Goal: Task Accomplishment & Management: Manage account settings

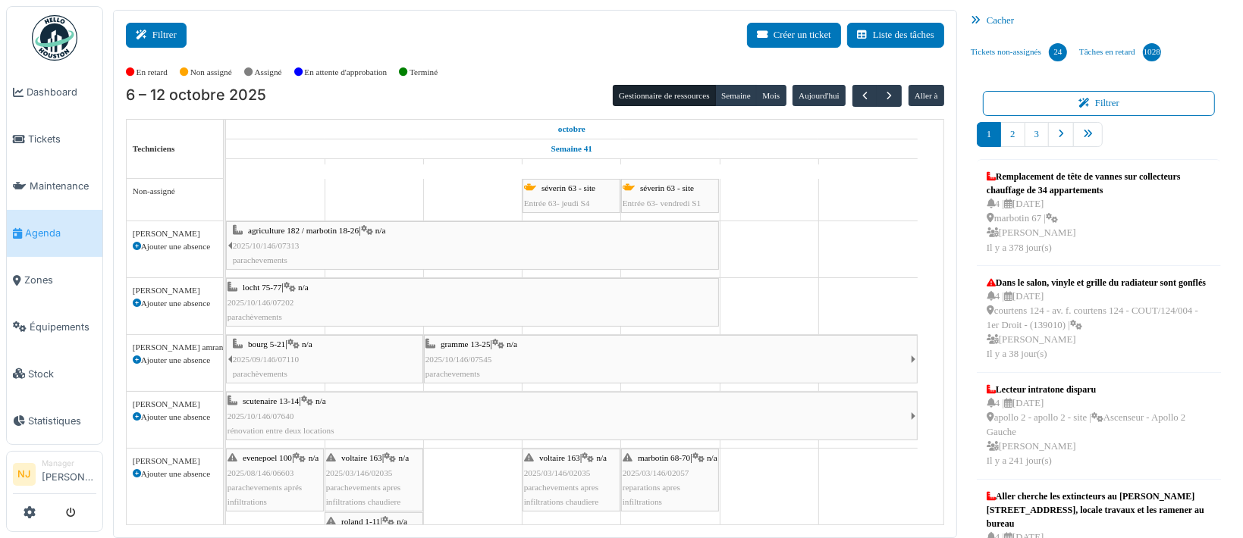
click at [149, 30] on icon at bounding box center [144, 35] width 17 height 10
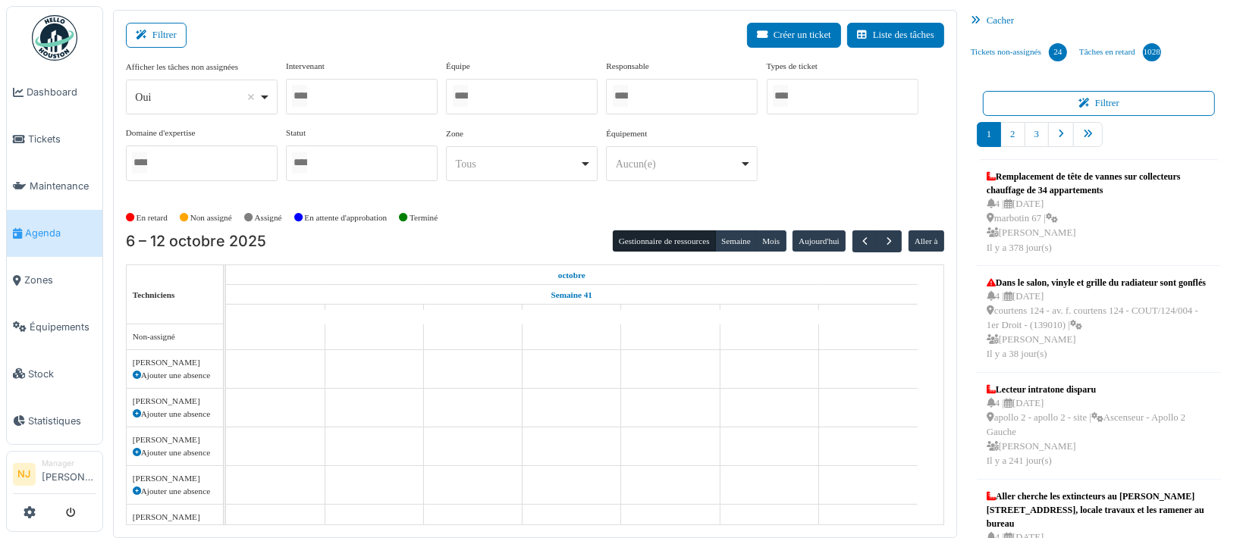
click at [332, 97] on div at bounding box center [362, 97] width 152 height 36
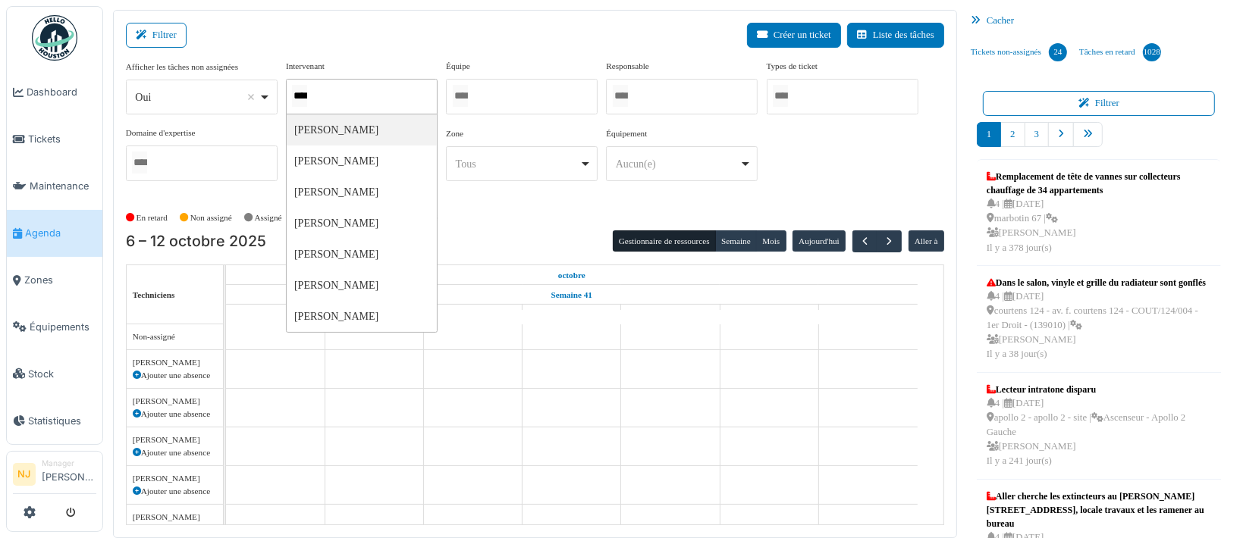
type input "*****"
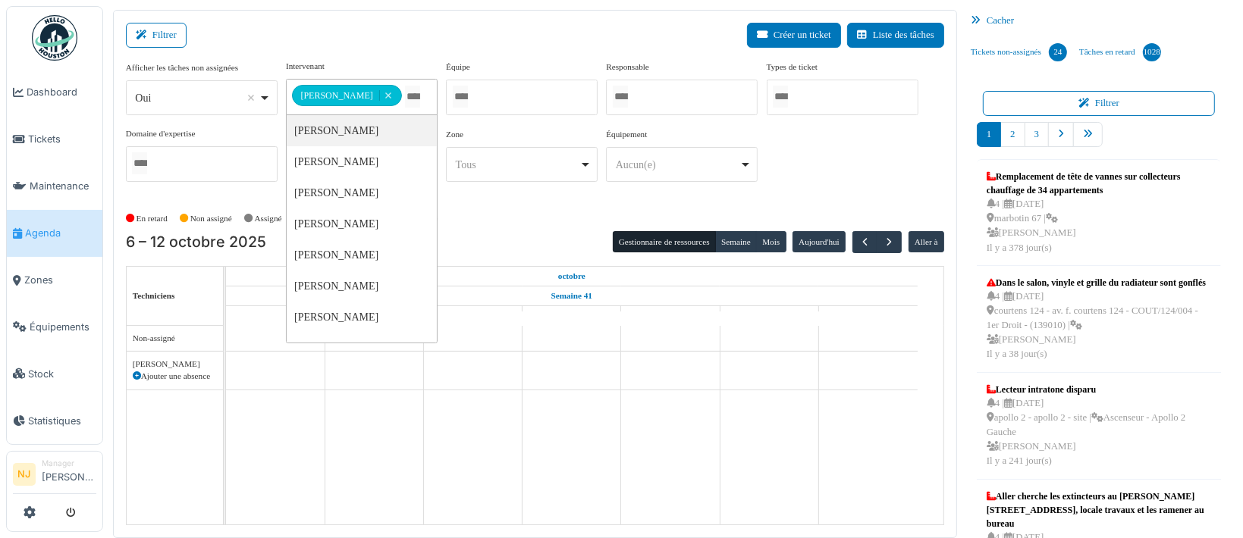
click at [362, 29] on div "Filtrer Créer un ticket Liste des tâches" at bounding box center [535, 41] width 818 height 37
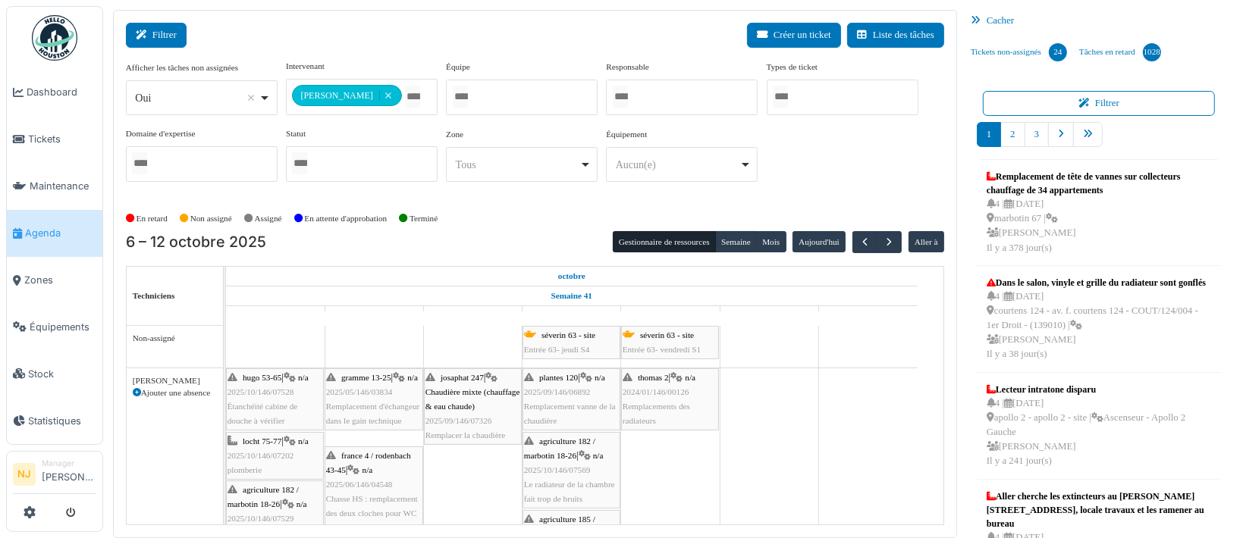
click at [153, 28] on button "Filtrer" at bounding box center [156, 35] width 61 height 25
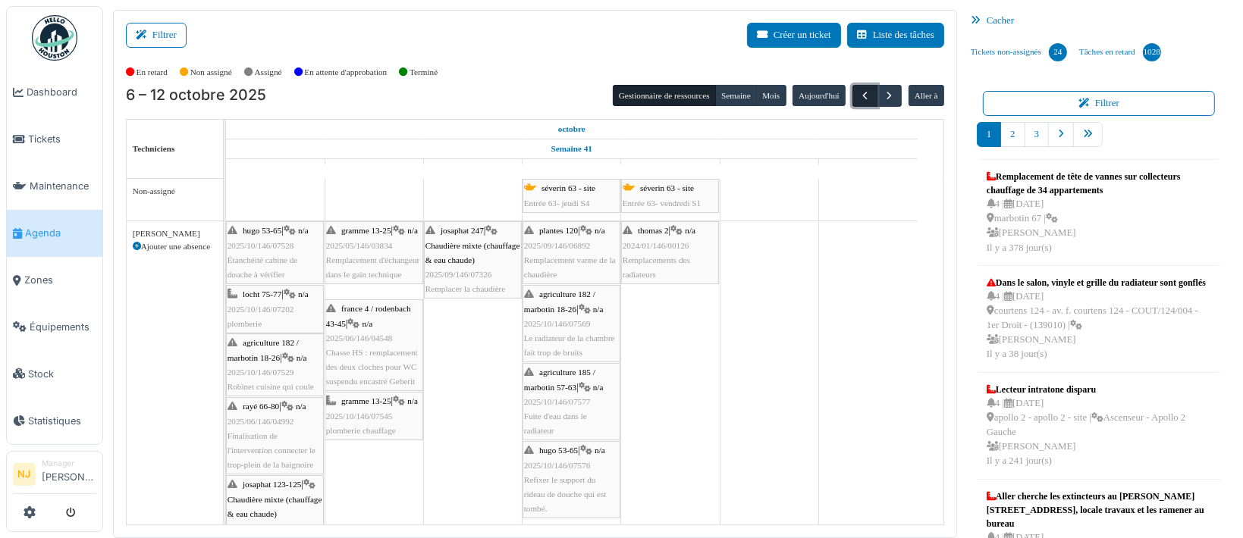
click at [858, 97] on span "button" at bounding box center [864, 95] width 13 height 13
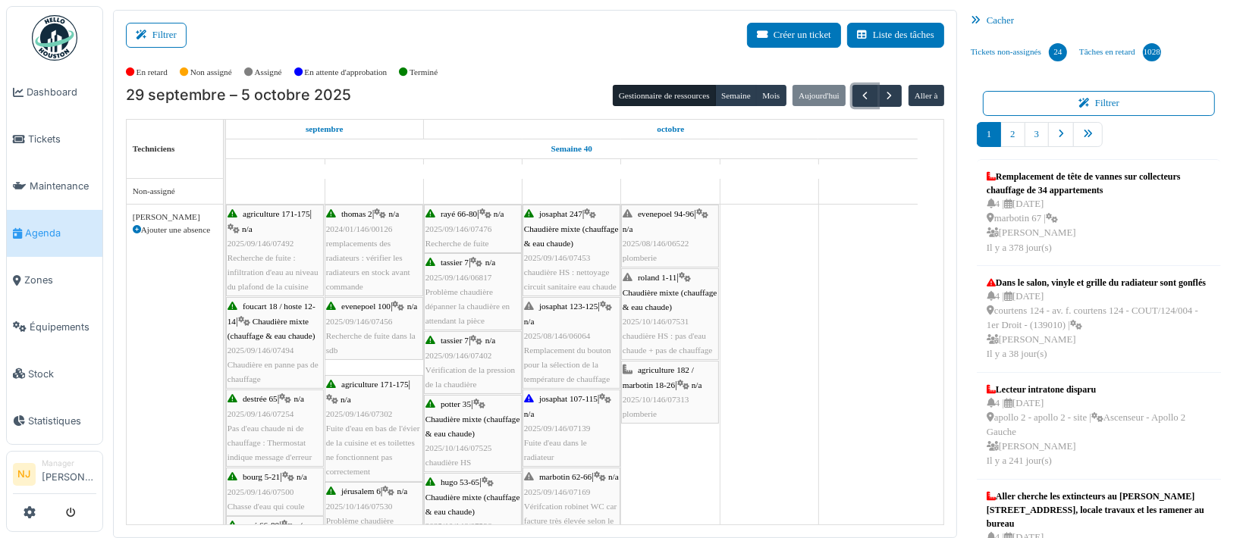
click at [656, 387] on span "agriculture 182 / marbotin 18-26" at bounding box center [658, 377] width 71 height 24
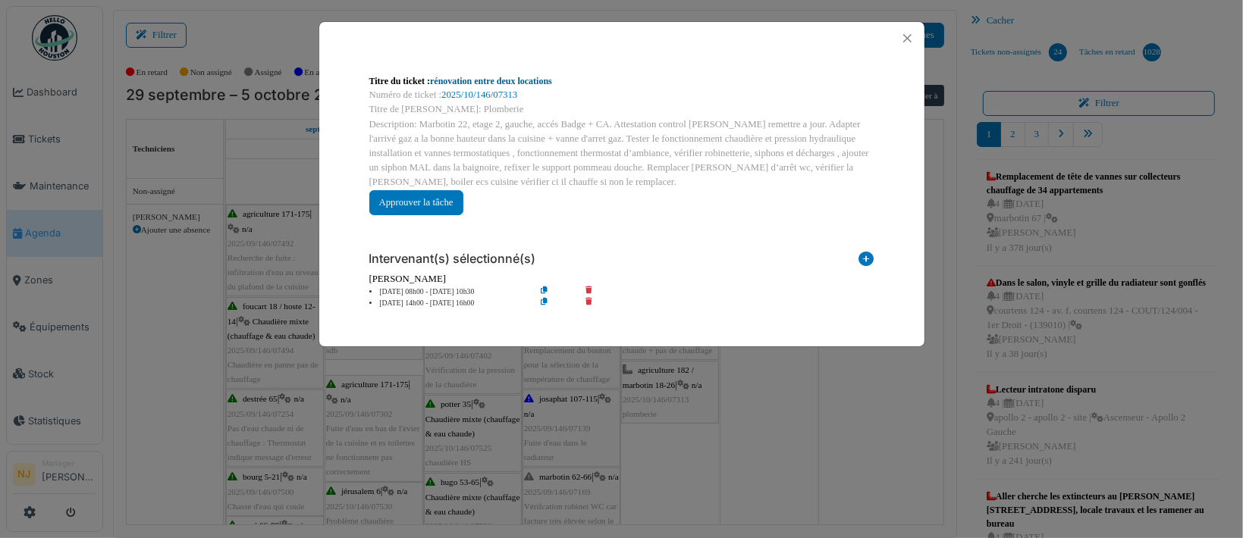
click at [469, 80] on link "rénovation entre deux locations" at bounding box center [491, 81] width 122 height 11
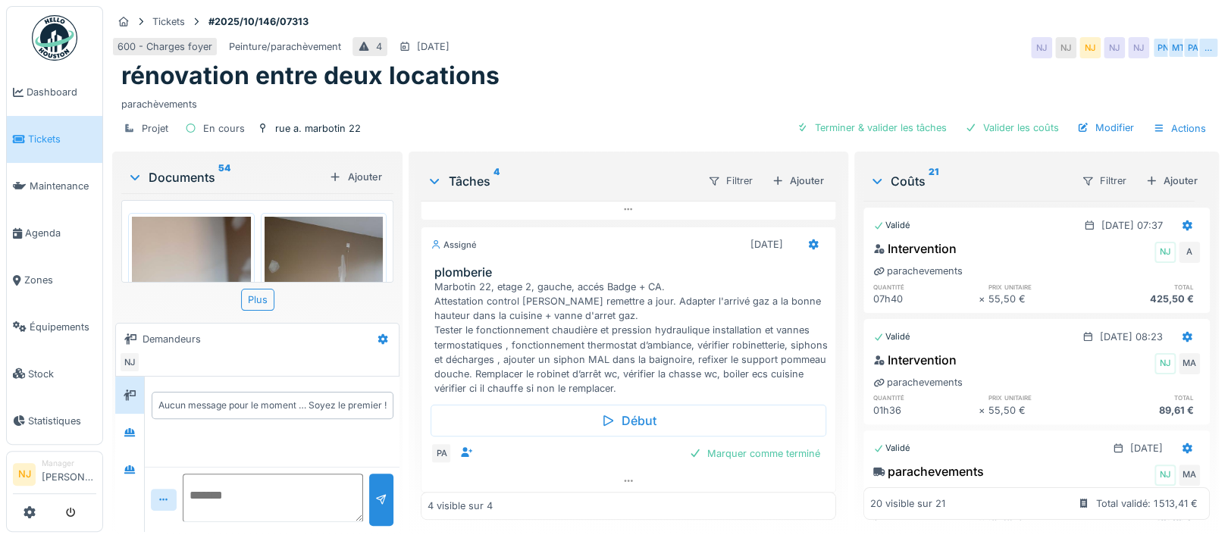
scroll to position [742, 0]
click at [808, 237] on icon at bounding box center [814, 242] width 12 height 10
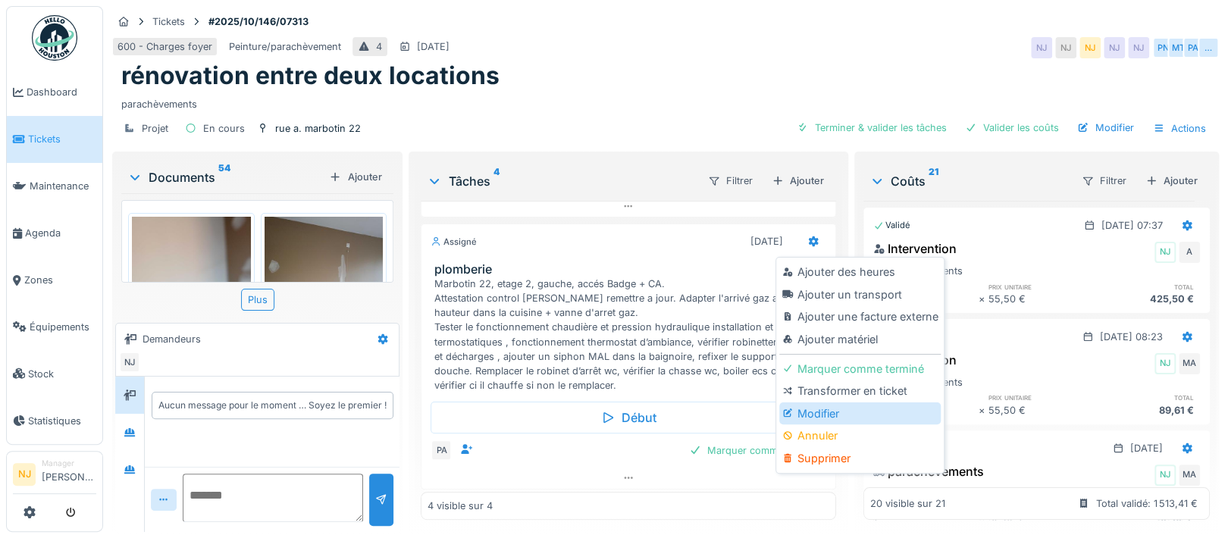
click at [823, 412] on div "Modifier" at bounding box center [860, 414] width 162 height 23
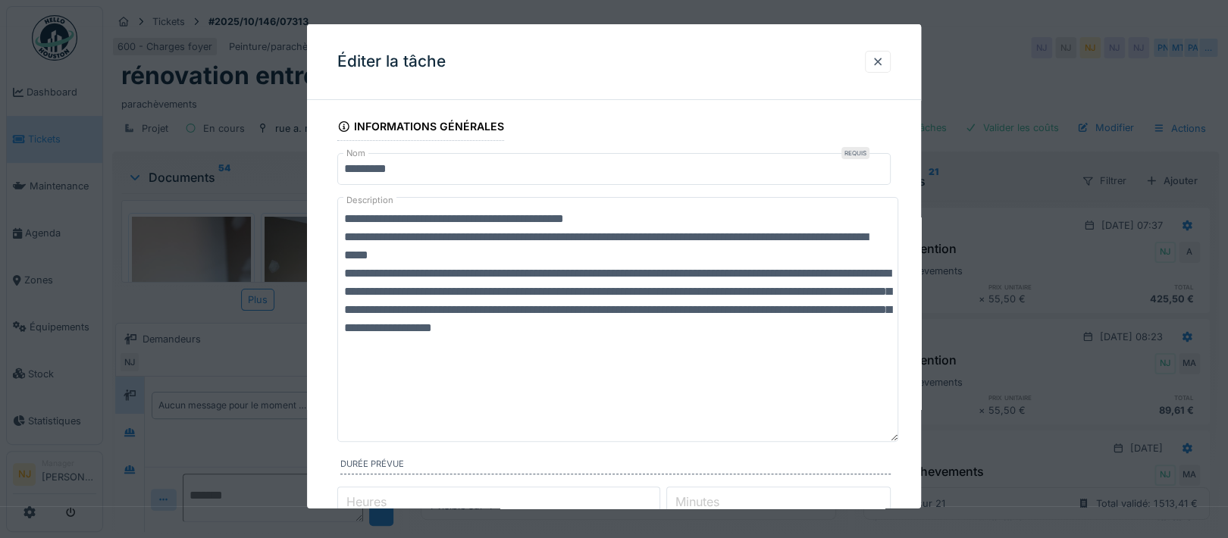
drag, startPoint x: 889, startPoint y: 256, endPoint x: 899, endPoint y: 436, distance: 180.7
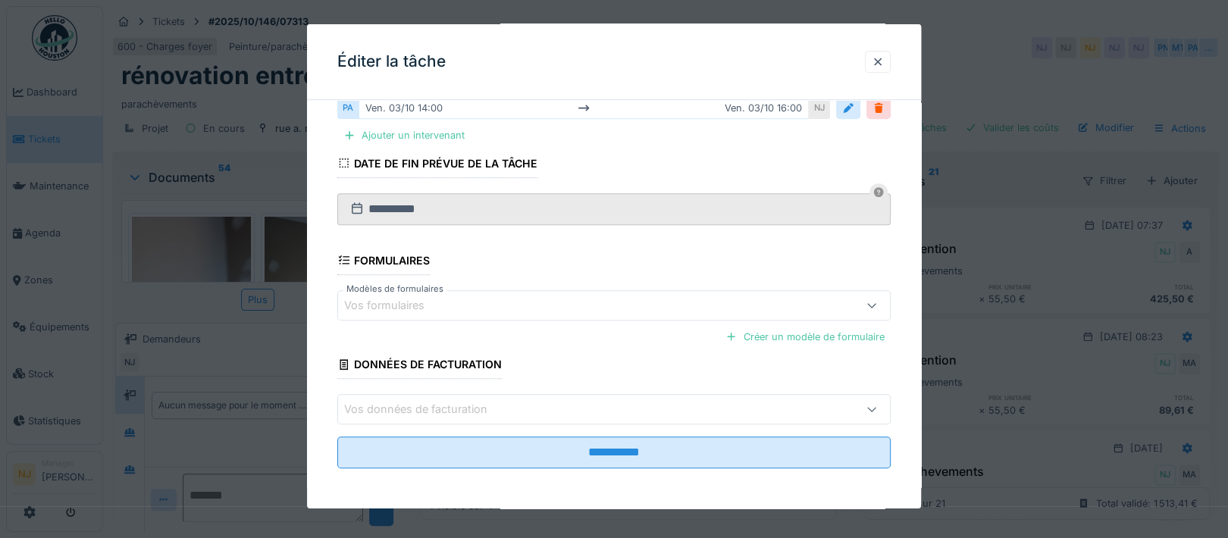
scroll to position [0, 0]
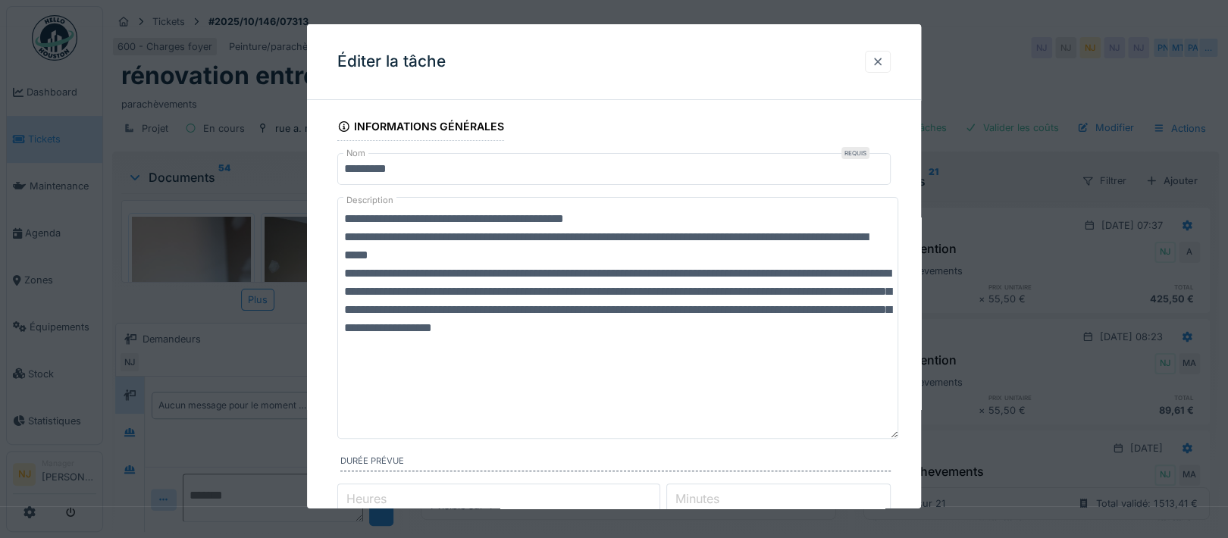
click at [882, 61] on div at bounding box center [878, 62] width 12 height 14
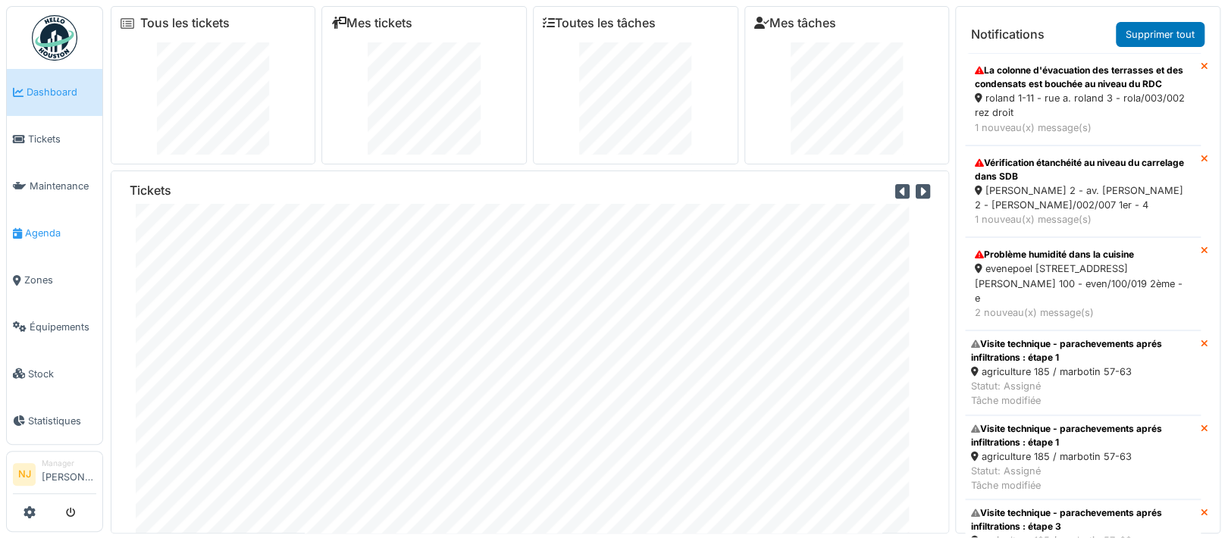
click at [44, 229] on span "Agenda" at bounding box center [60, 233] width 71 height 14
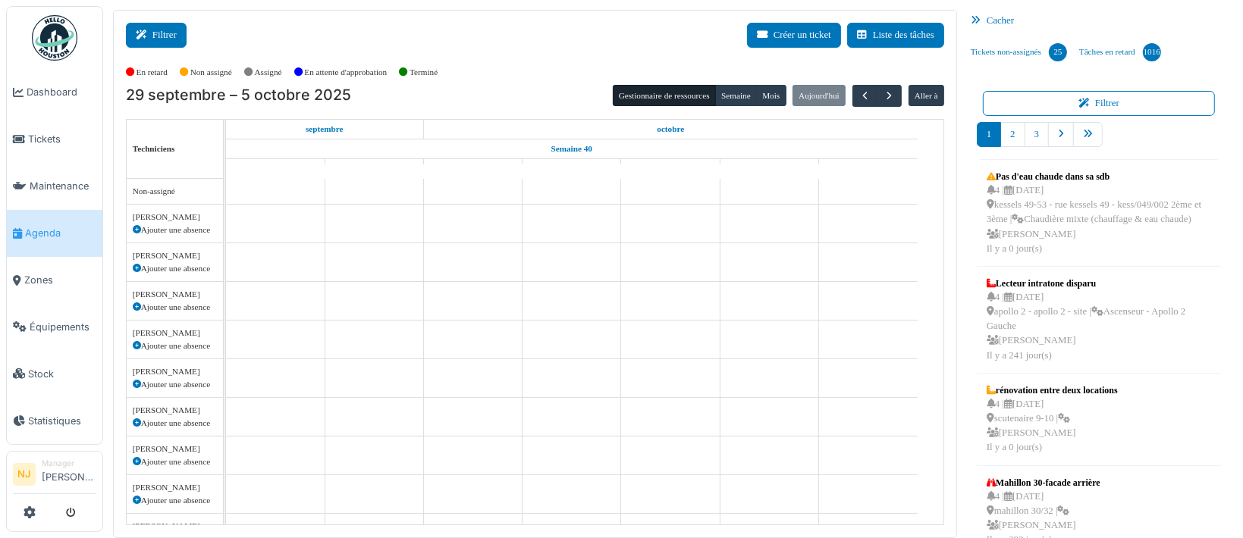
click at [160, 30] on button "Filtrer" at bounding box center [156, 35] width 61 height 25
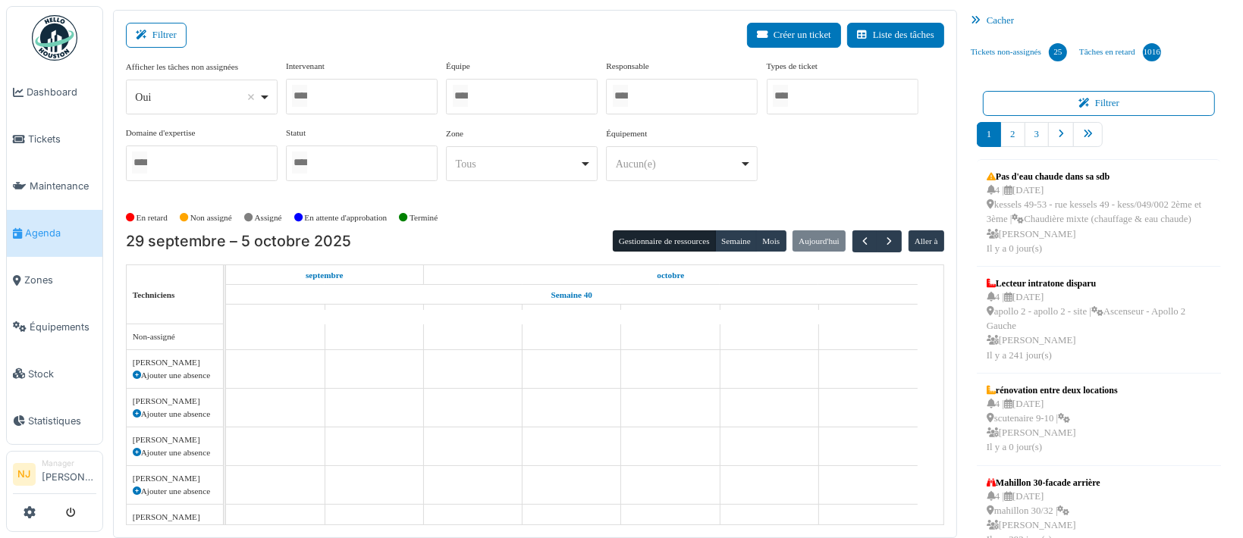
click at [487, 91] on div at bounding box center [522, 97] width 152 height 36
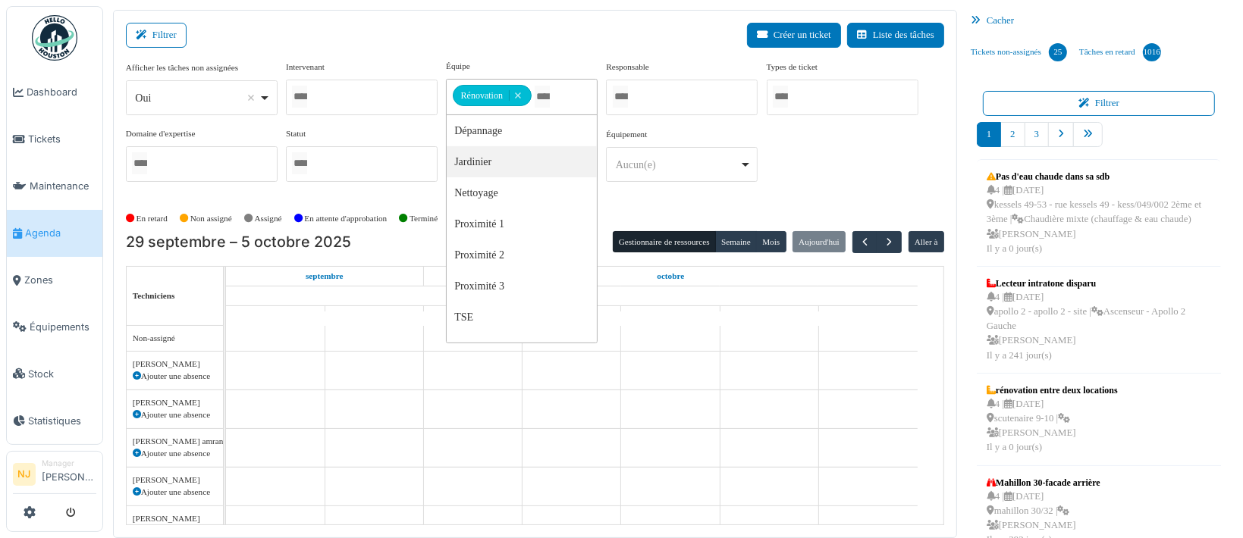
click at [355, 41] on div "Filtrer Créer un ticket Liste des tâches" at bounding box center [535, 41] width 818 height 37
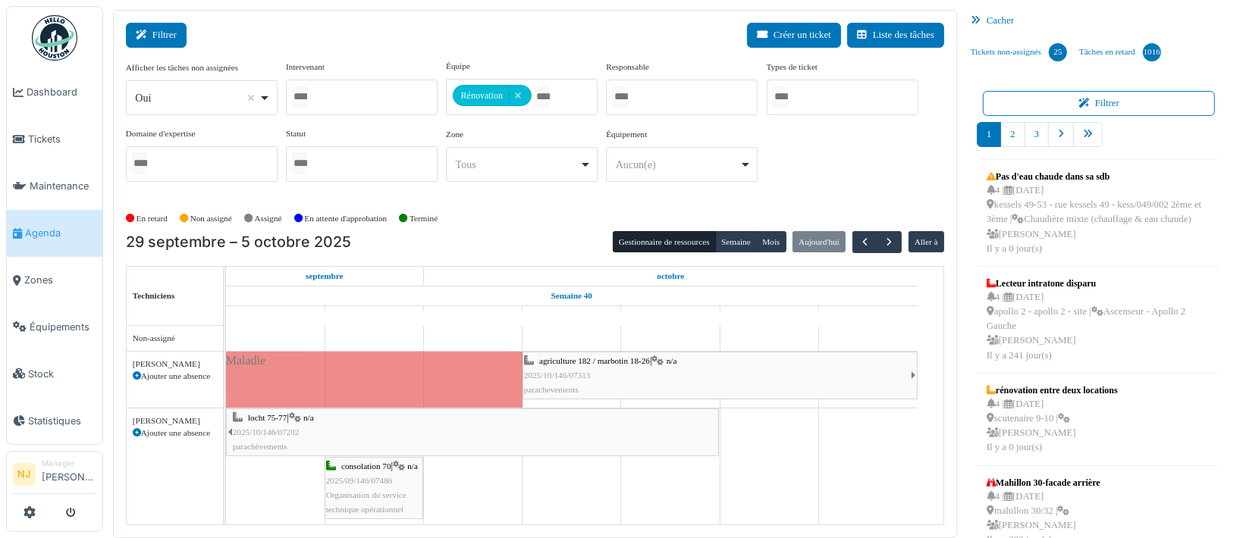
click at [155, 33] on button "Filtrer" at bounding box center [156, 35] width 61 height 25
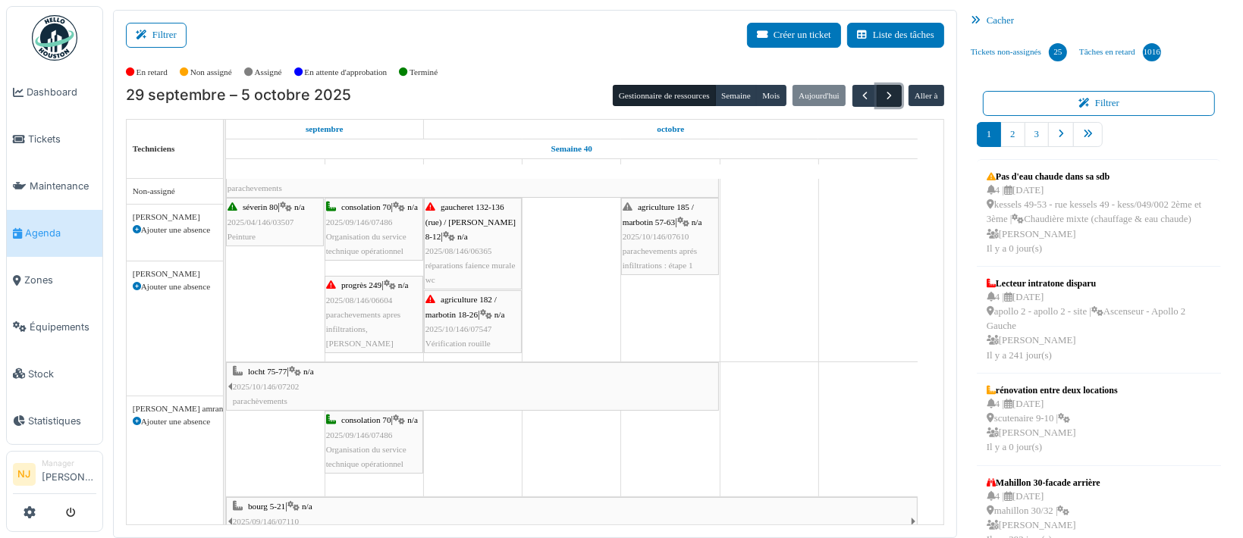
click at [883, 96] on span "button" at bounding box center [889, 95] width 13 height 13
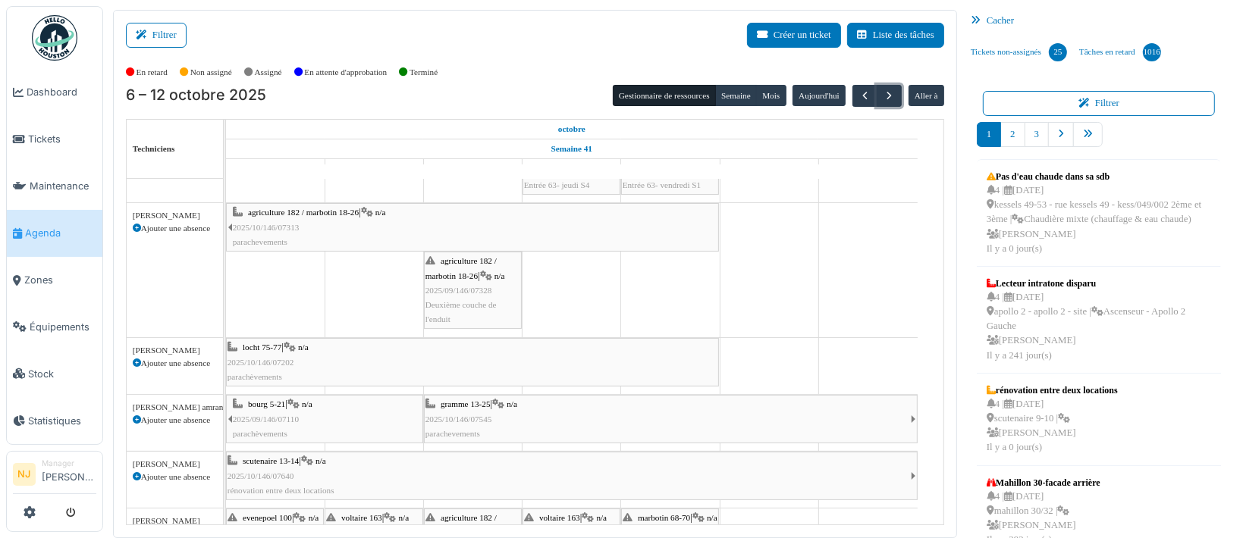
scroll to position [342, 0]
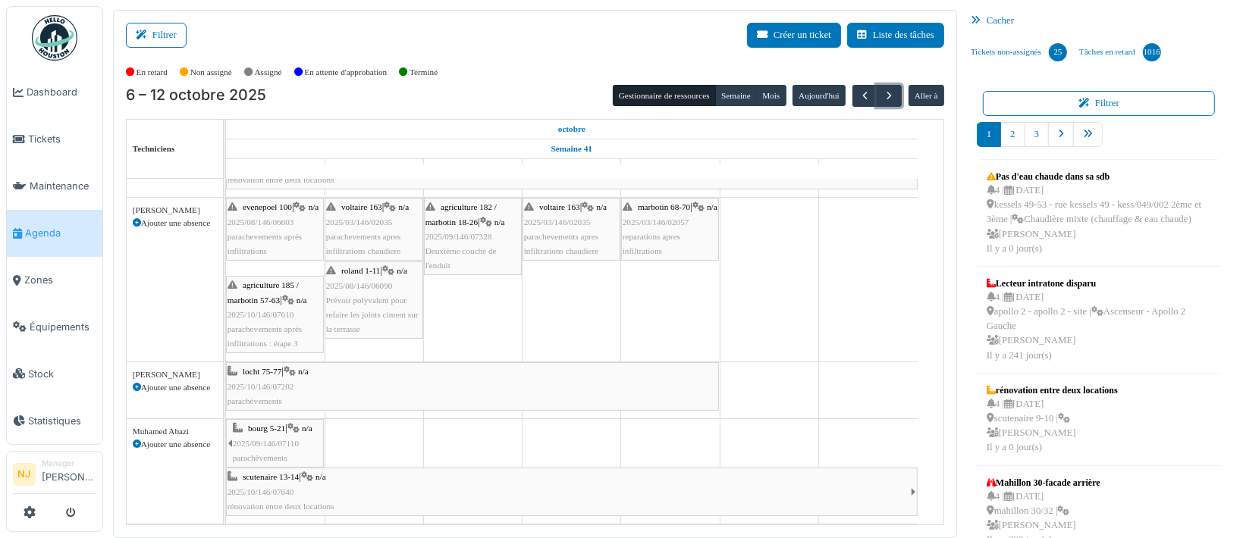
click at [370, 297] on span "Prévoir polyvalent pour refaire les joints ciment sur la terrasse" at bounding box center [372, 315] width 93 height 38
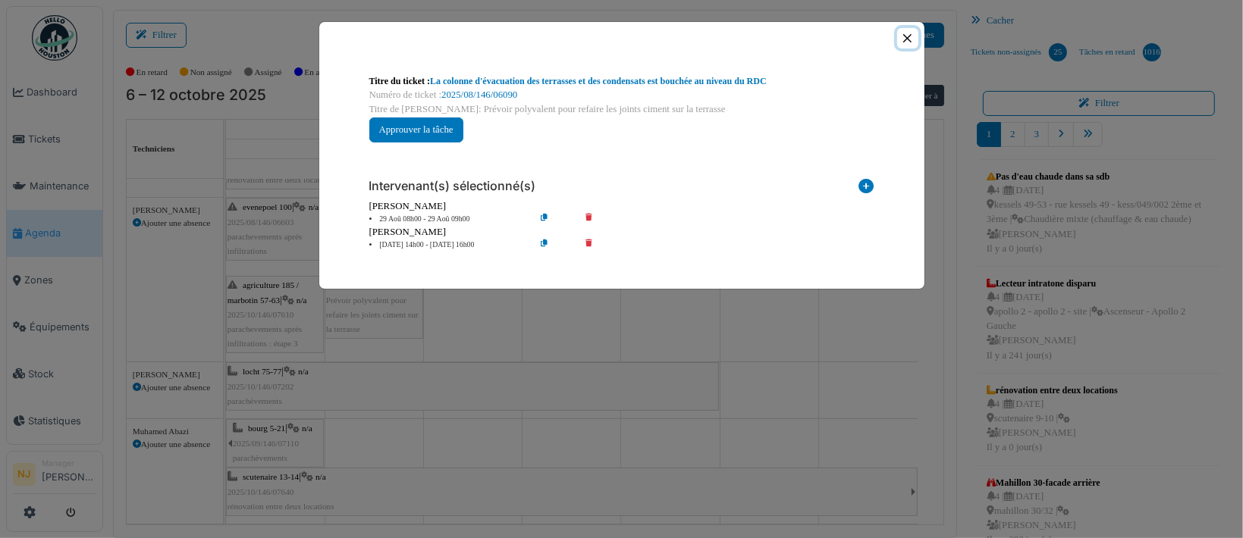
click at [907, 38] on button "Close" at bounding box center [907, 38] width 20 height 20
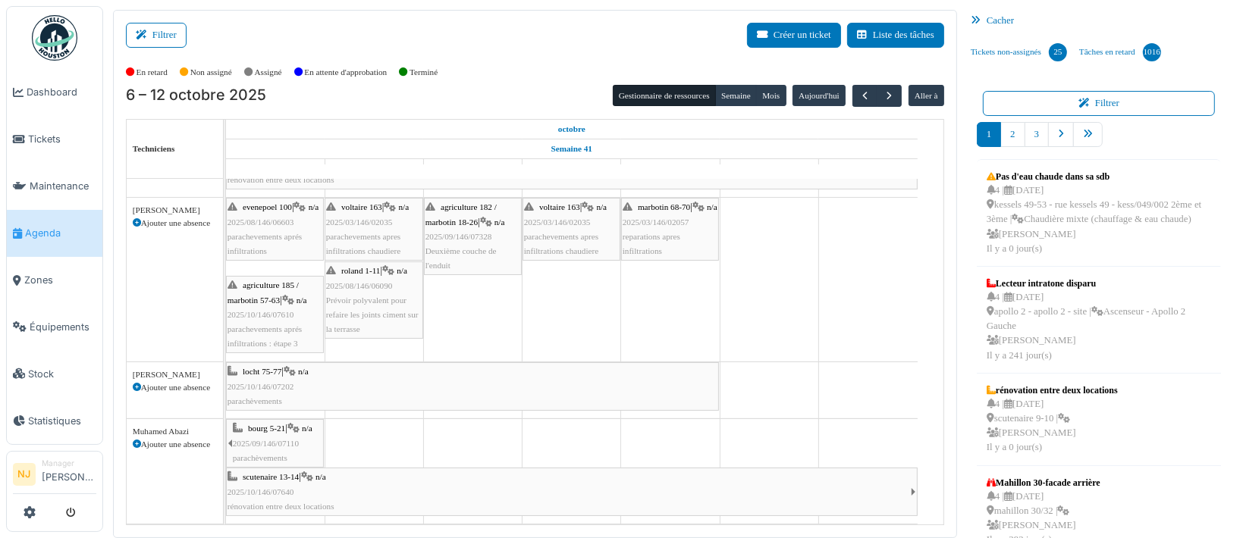
click at [367, 218] on span "2025/03/146/02035" at bounding box center [359, 222] width 67 height 9
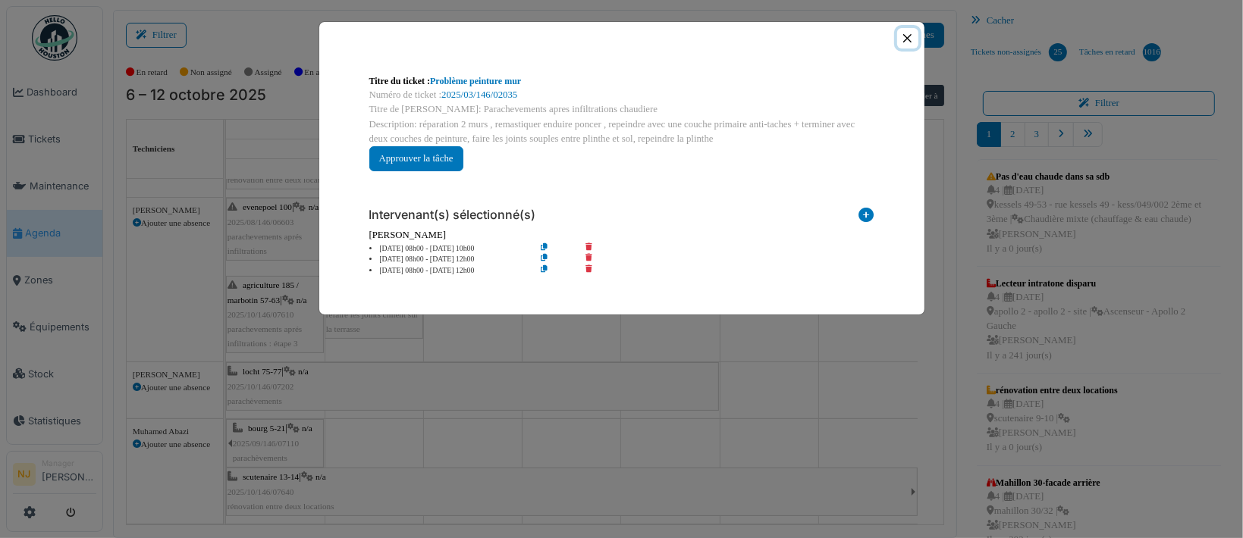
click at [904, 36] on button "Close" at bounding box center [907, 38] width 20 height 20
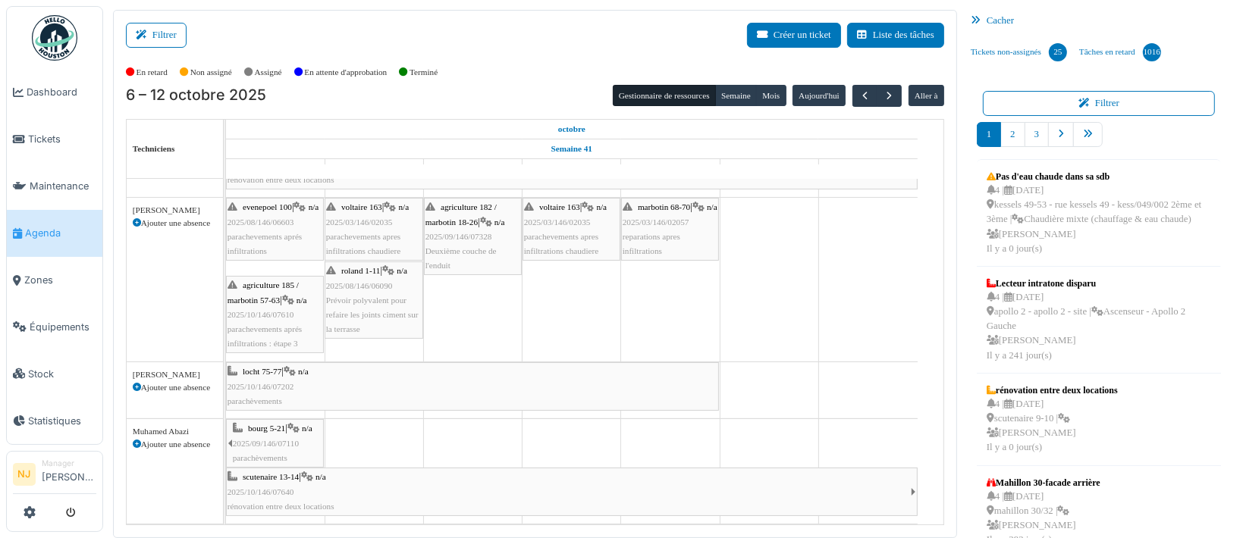
click at [460, 232] on span "2025/09/146/07328" at bounding box center [458, 236] width 67 height 9
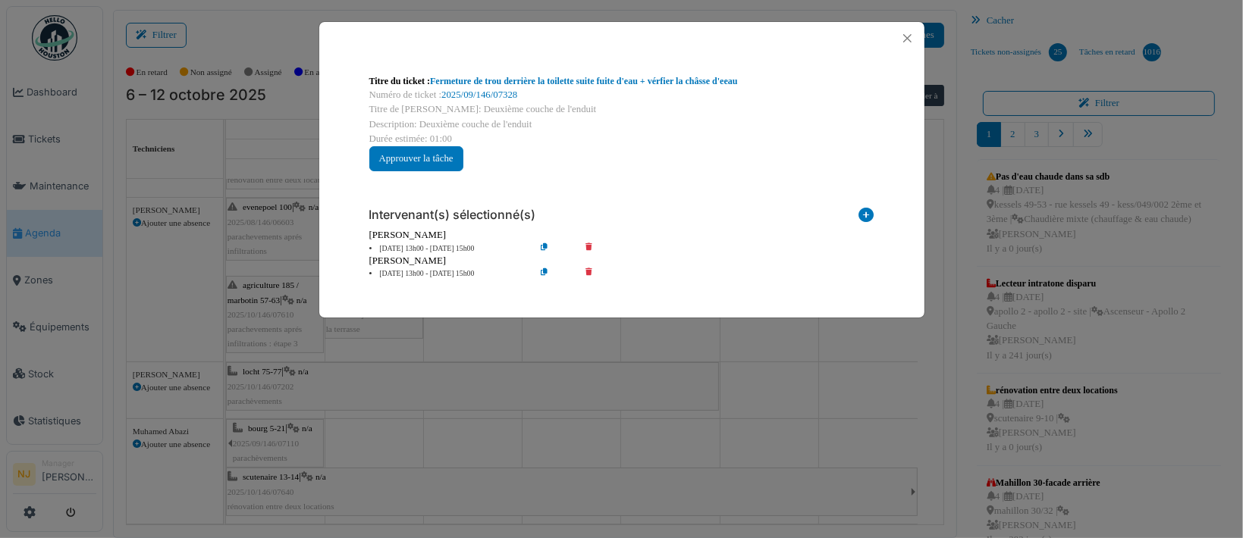
click at [582, 246] on icon at bounding box center [599, 248] width 43 height 11
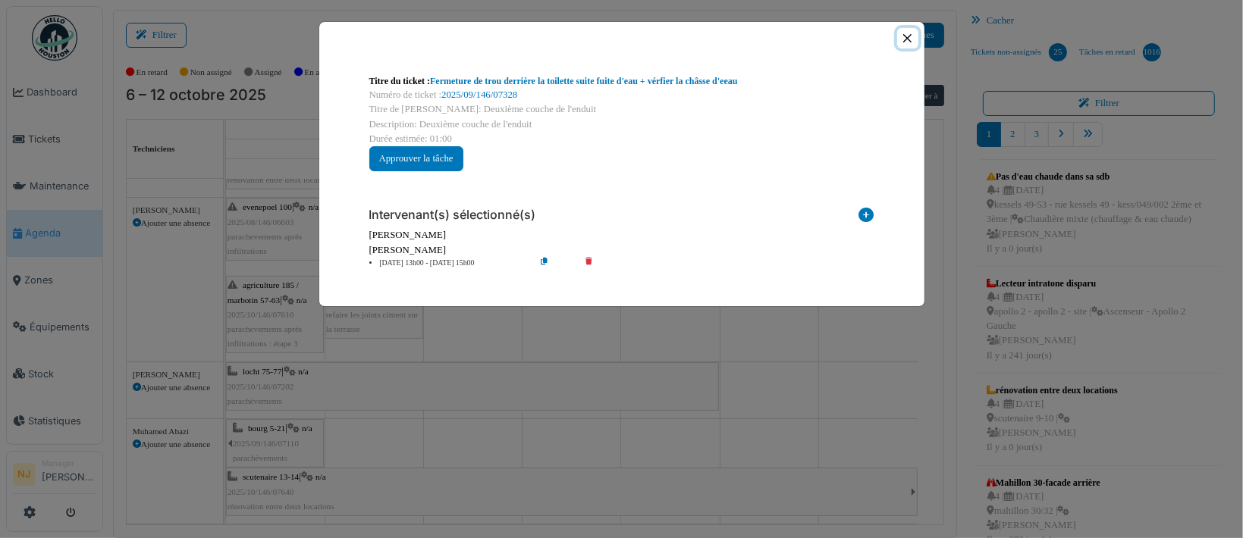
click at [905, 33] on button "Close" at bounding box center [907, 38] width 20 height 20
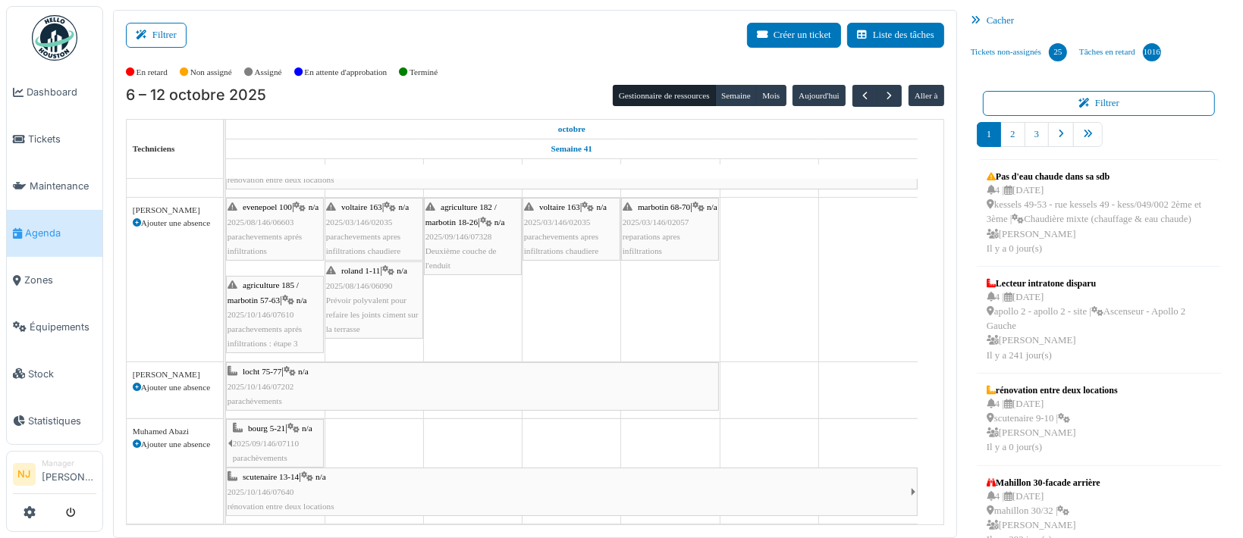
scroll to position [264, 0]
click at [462, 232] on span "2025/09/146/07328" at bounding box center [458, 236] width 67 height 9
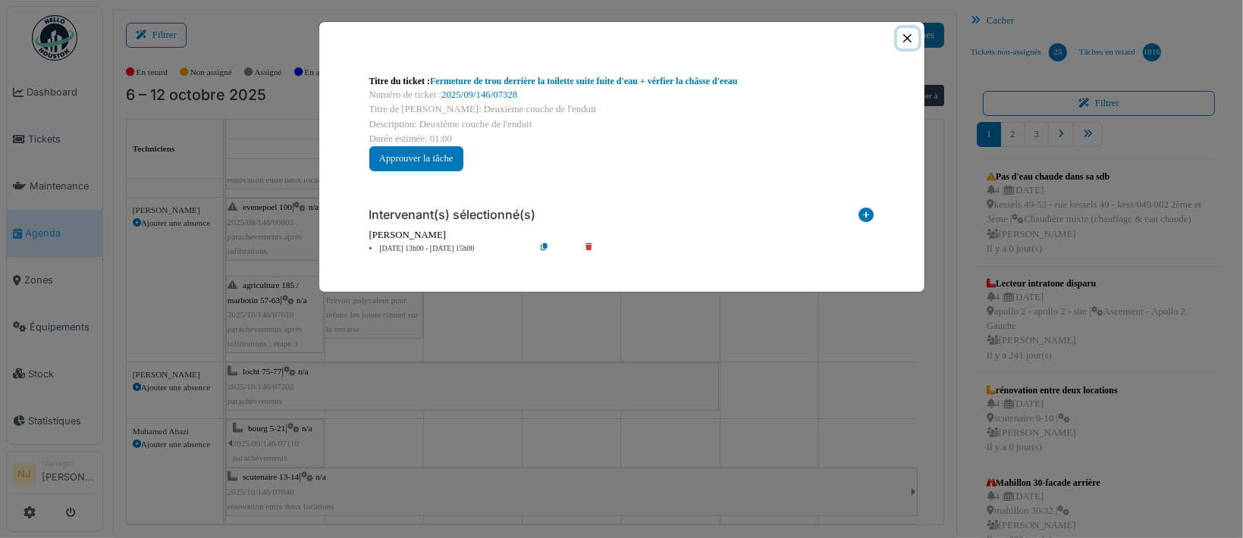
click at [905, 37] on button "Close" at bounding box center [907, 38] width 20 height 20
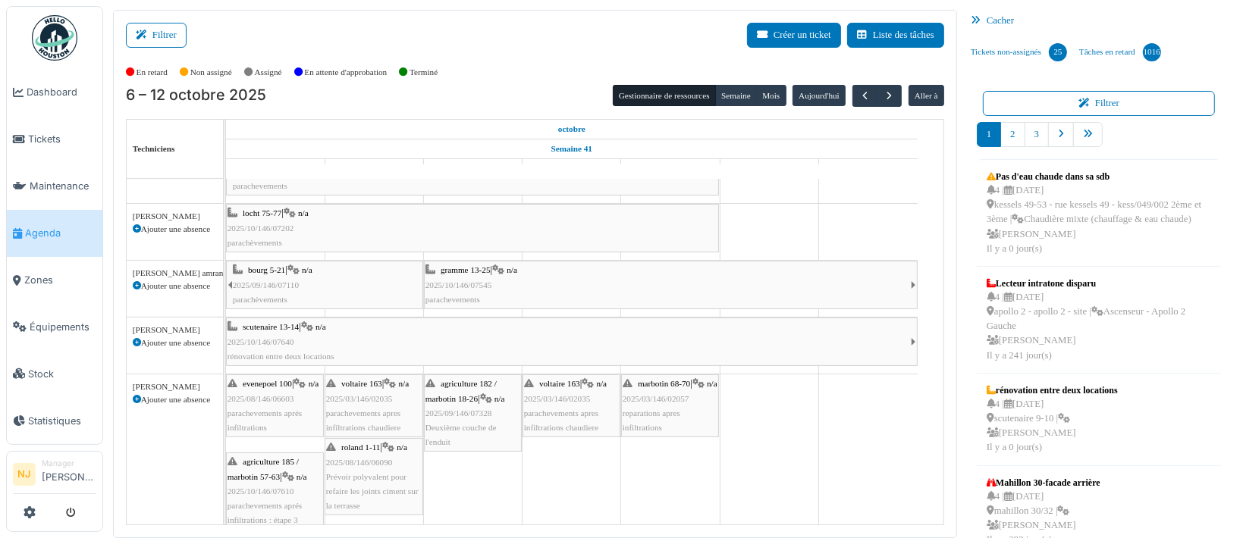
scroll to position [202, 0]
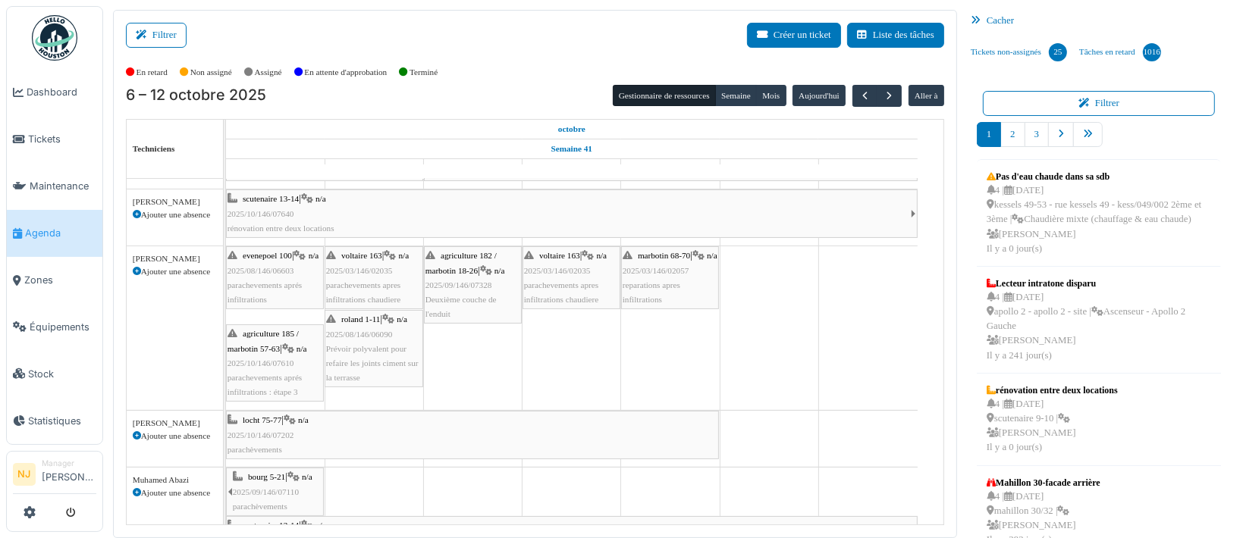
click at [457, 278] on div "agriculture 182 / marbotin 18-26 | n/a 2025/09/146/07328 Deuxième couche de l'e…" at bounding box center [472, 285] width 95 height 73
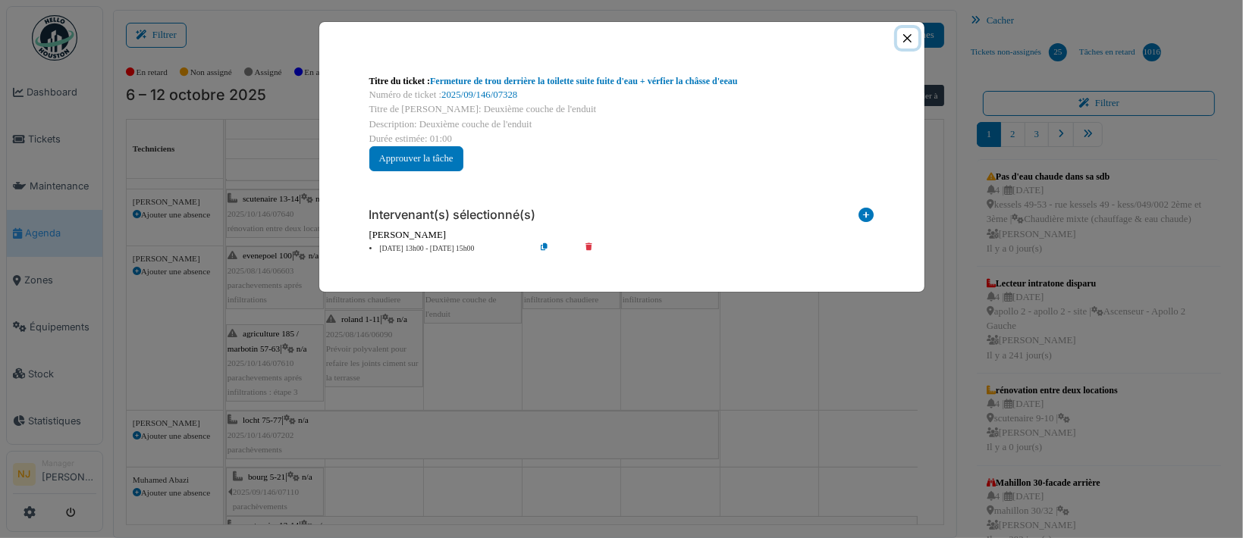
click at [905, 37] on button "Close" at bounding box center [907, 38] width 20 height 20
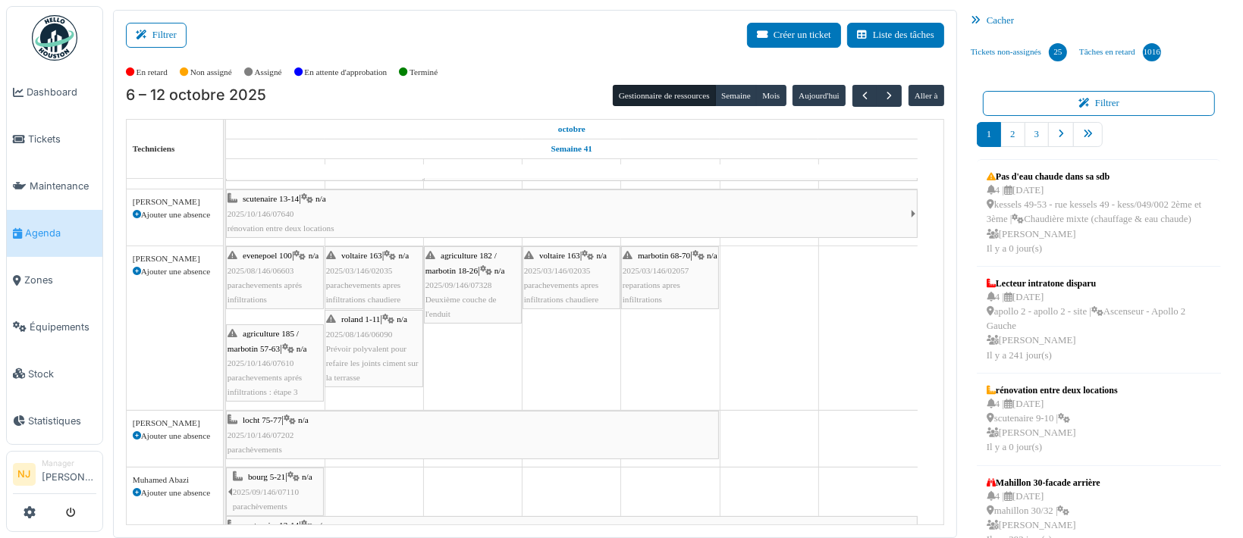
click at [670, 296] on span "reparations apres infiltrations" at bounding box center [652, 293] width 58 height 24
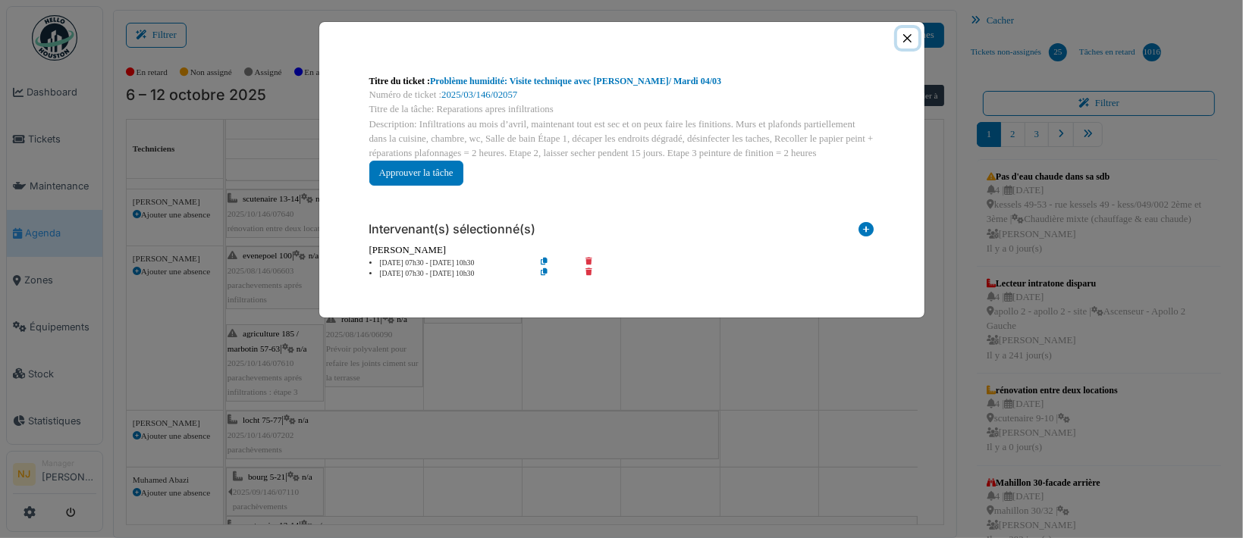
click at [907, 39] on button "Close" at bounding box center [907, 38] width 20 height 20
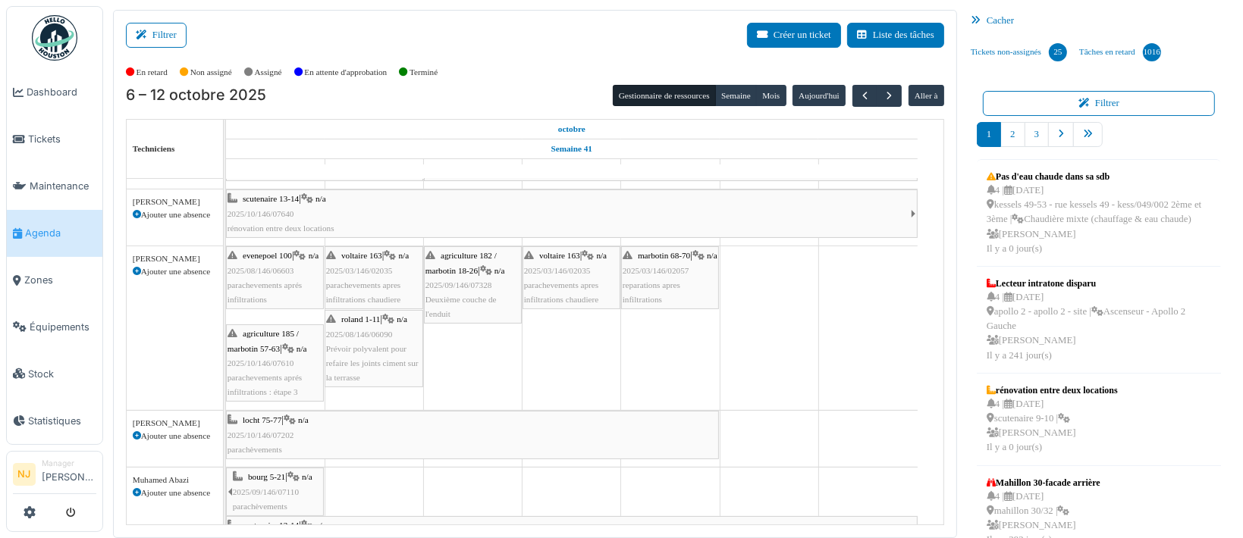
click at [474, 288] on span "2025/09/146/07328" at bounding box center [458, 285] width 67 height 9
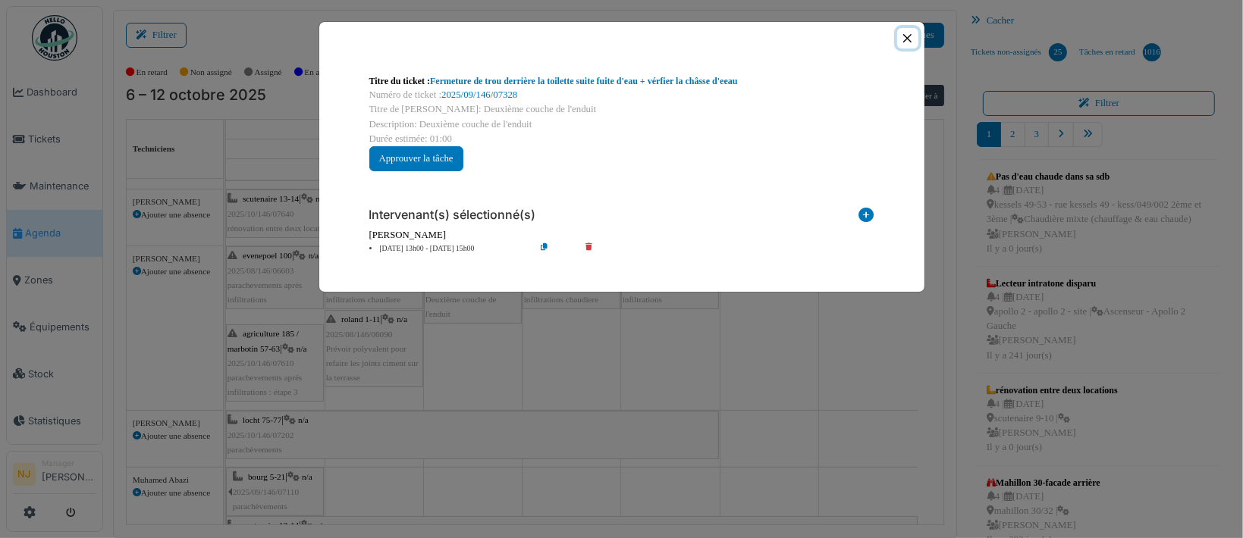
click at [908, 39] on button "Close" at bounding box center [907, 38] width 20 height 20
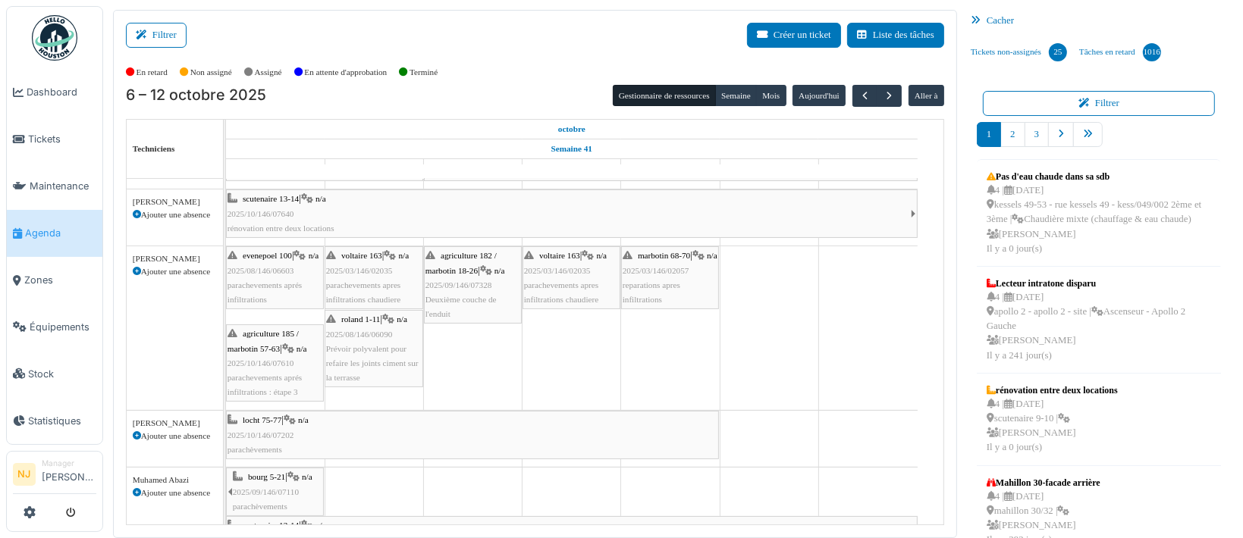
click at [675, 290] on div "marbotin 68-70 | n/a 2025/03/146/02057 reparations apres infiltrations" at bounding box center [670, 278] width 95 height 58
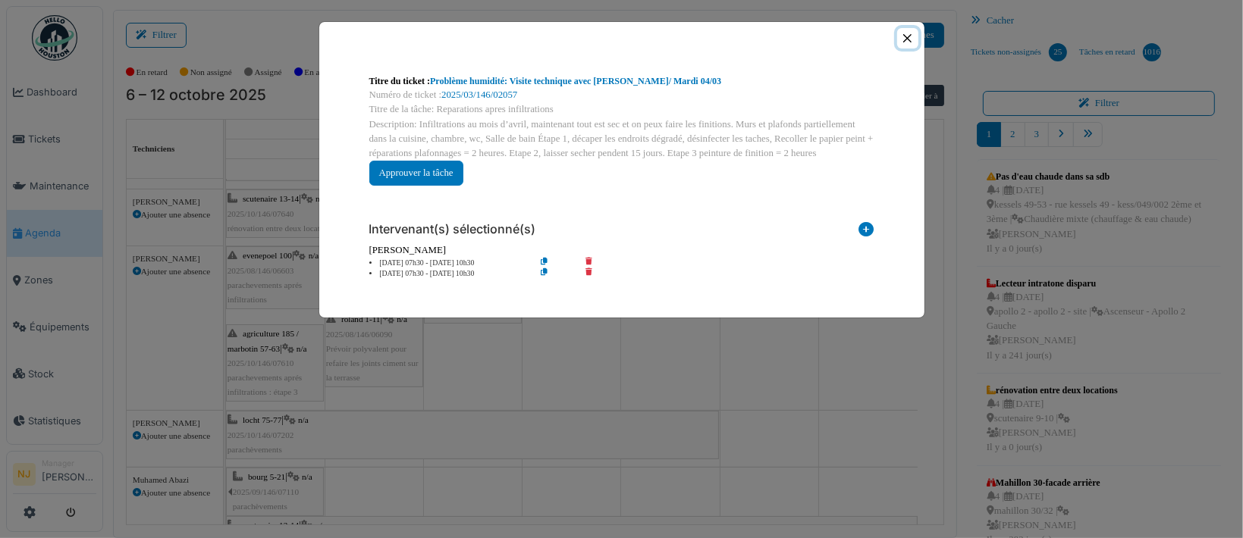
click at [908, 38] on button "Close" at bounding box center [907, 38] width 20 height 20
